Goal: Navigation & Orientation: Find specific page/section

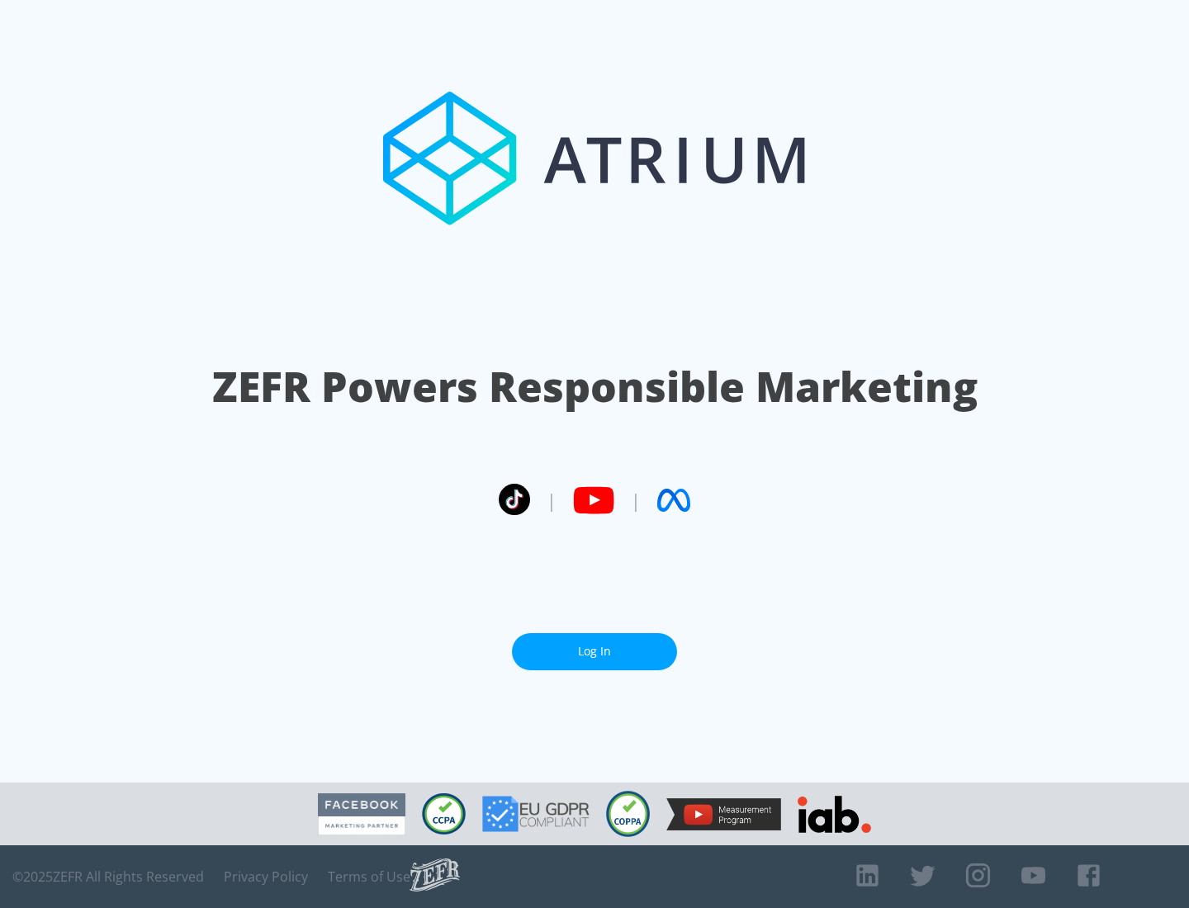
click at [594, 651] on link "Log In" at bounding box center [594, 651] width 165 height 37
